Goal: Navigation & Orientation: Find specific page/section

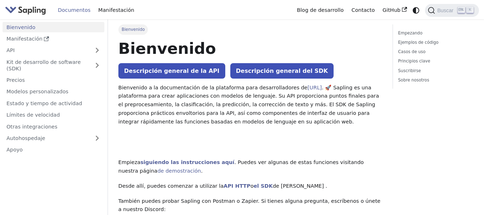
click at [24, 3] on div "Documentos Manifestación" at bounding box center [149, 10] width 288 height 15
click at [37, 14] on img "Principal" at bounding box center [25, 10] width 41 height 10
click at [35, 8] on img "Principal" at bounding box center [25, 10] width 41 height 10
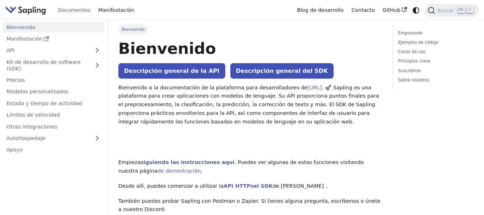
click at [35, 8] on img "Principal" at bounding box center [25, 10] width 41 height 10
